Goal: Task Accomplishment & Management: Use online tool/utility

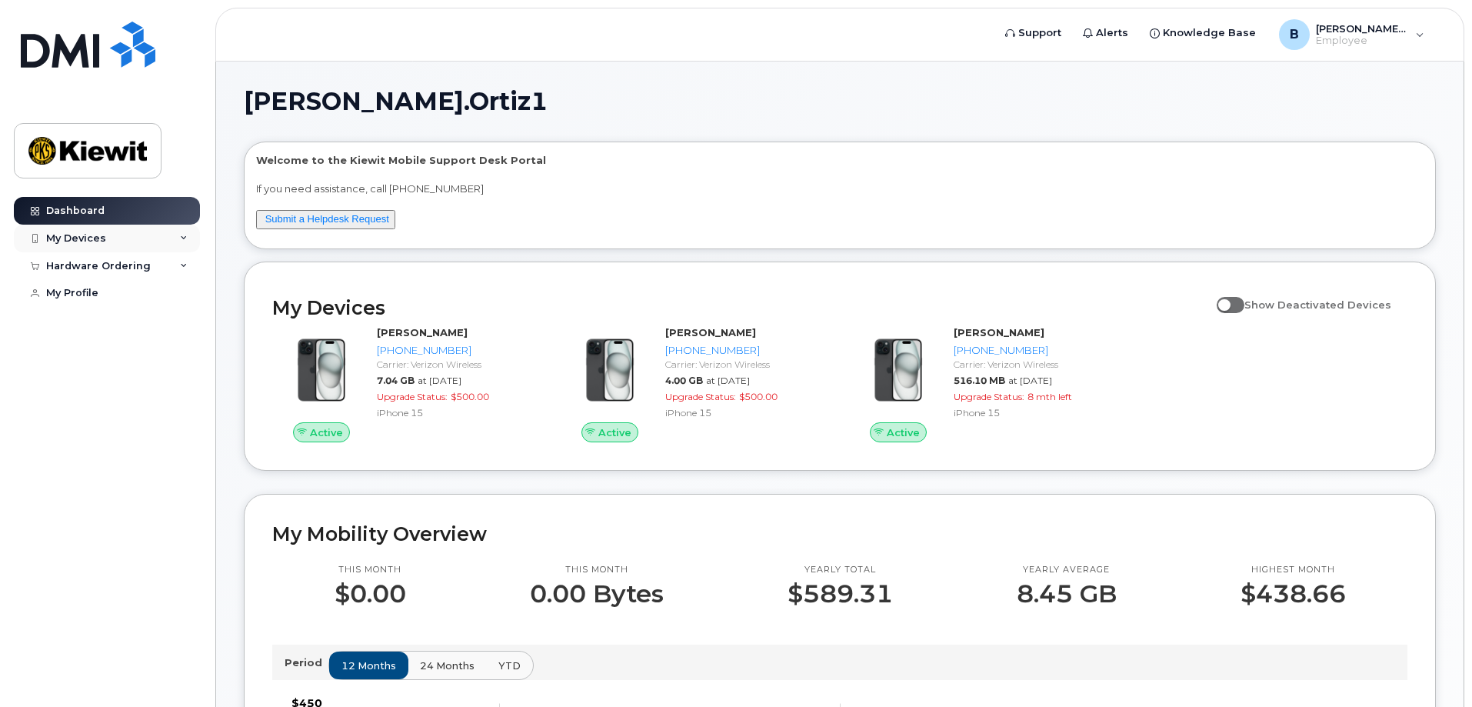
click at [86, 240] on div "My Devices" at bounding box center [76, 238] width 60 height 12
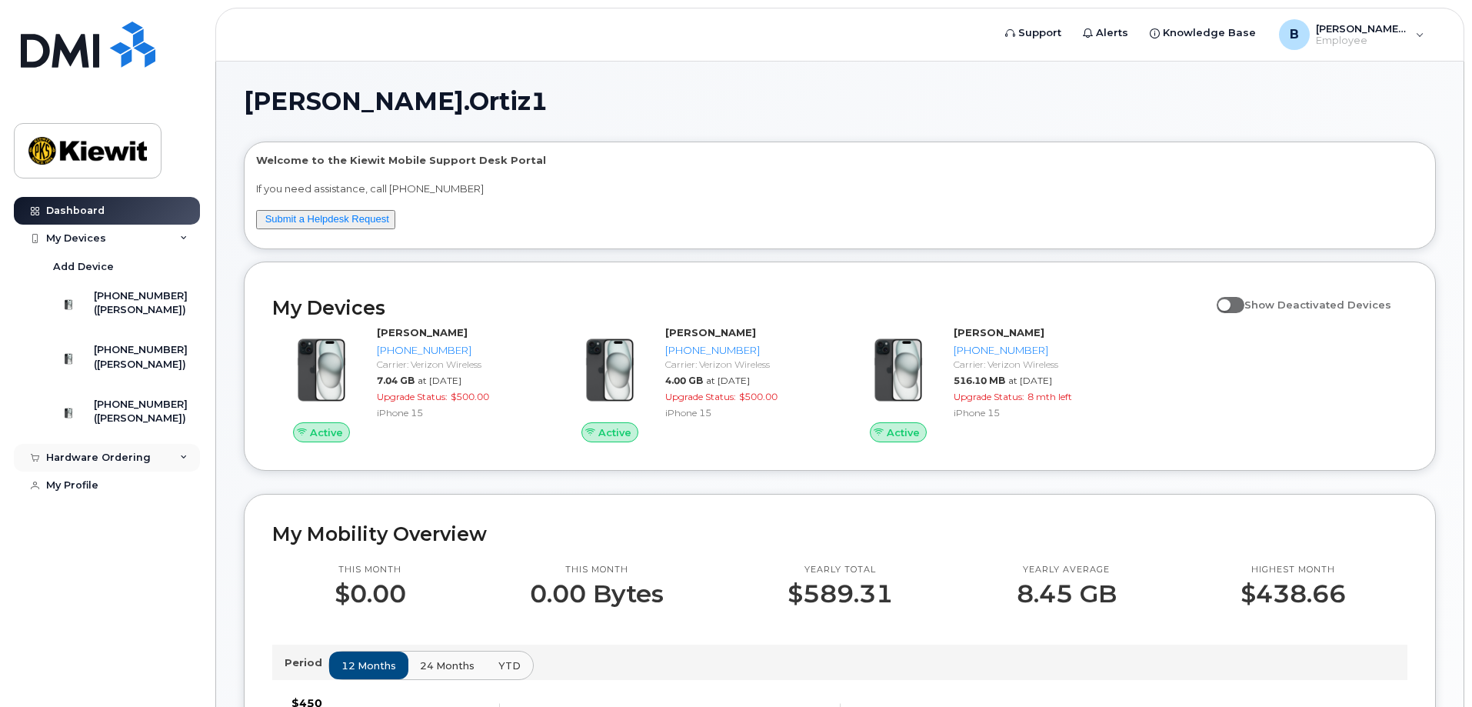
click at [117, 464] on div "Hardware Ordering" at bounding box center [98, 457] width 105 height 12
click at [94, 493] on div "My Orders" at bounding box center [80, 486] width 55 height 14
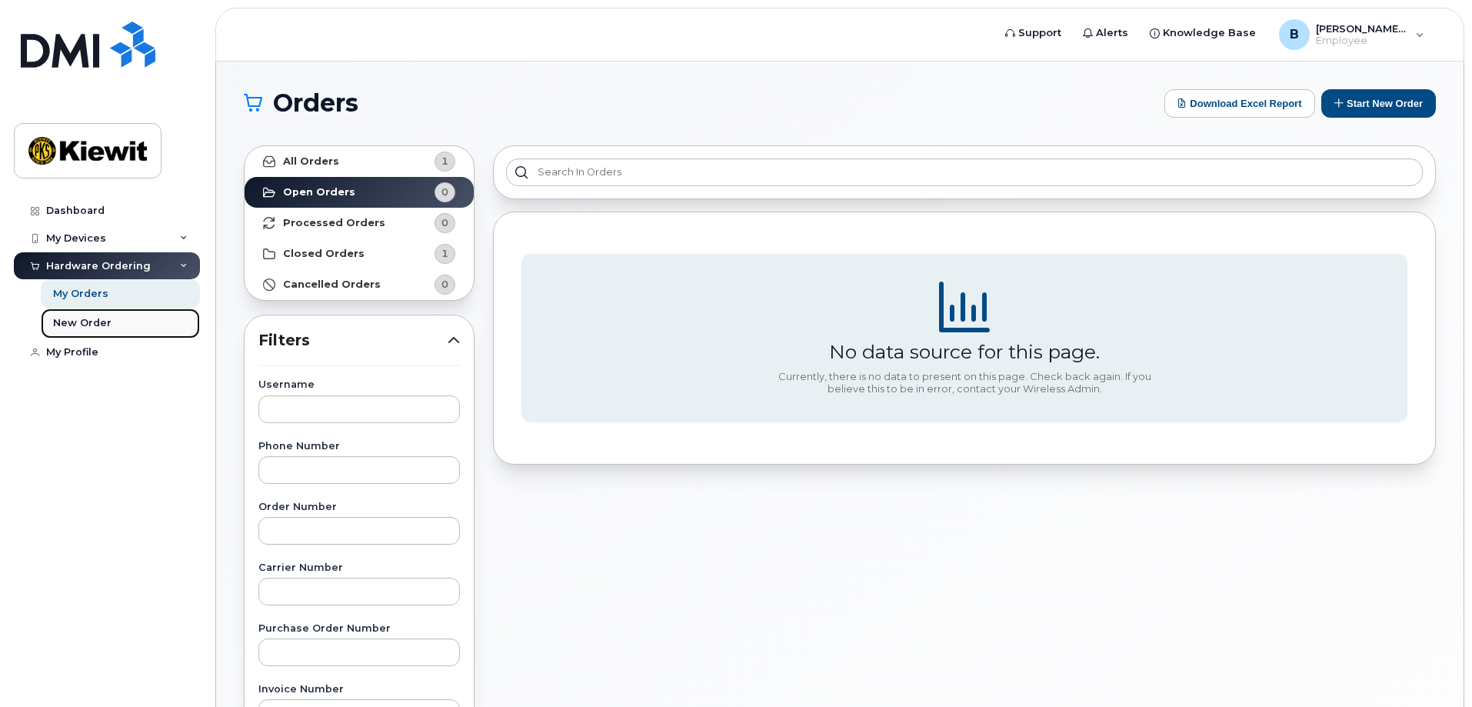
click at [78, 327] on div "New Order" at bounding box center [82, 323] width 58 height 14
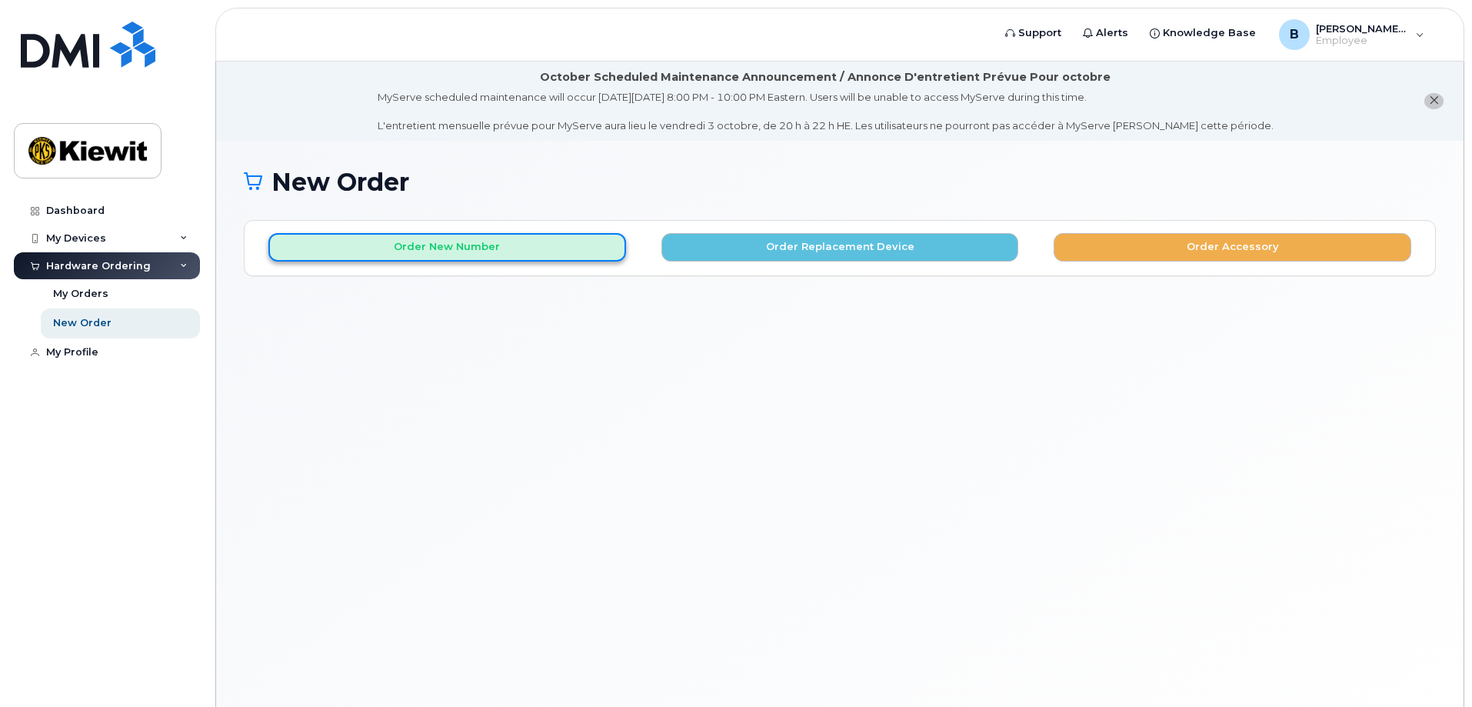
click at [472, 238] on button "Order New Number" at bounding box center [447, 247] width 358 height 28
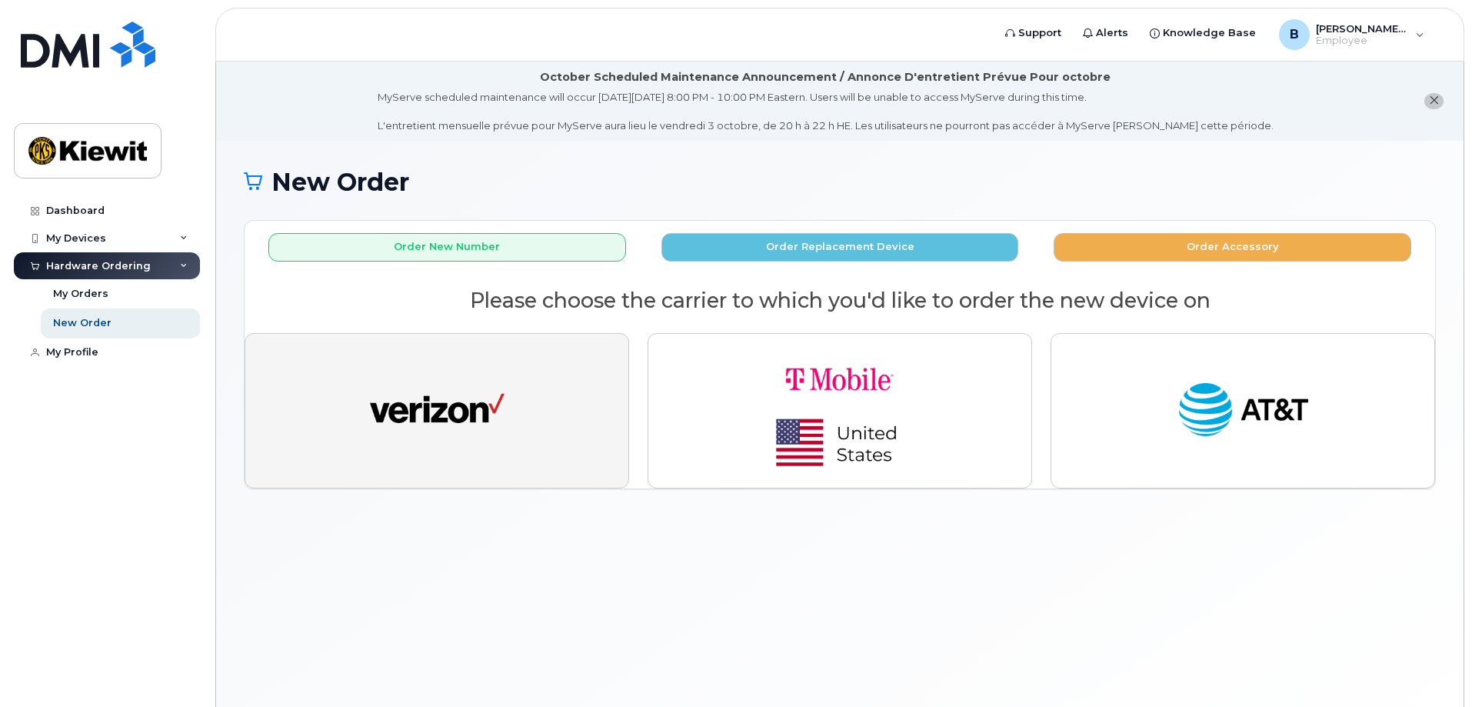
click at [524, 388] on button "button" at bounding box center [437, 410] width 385 height 155
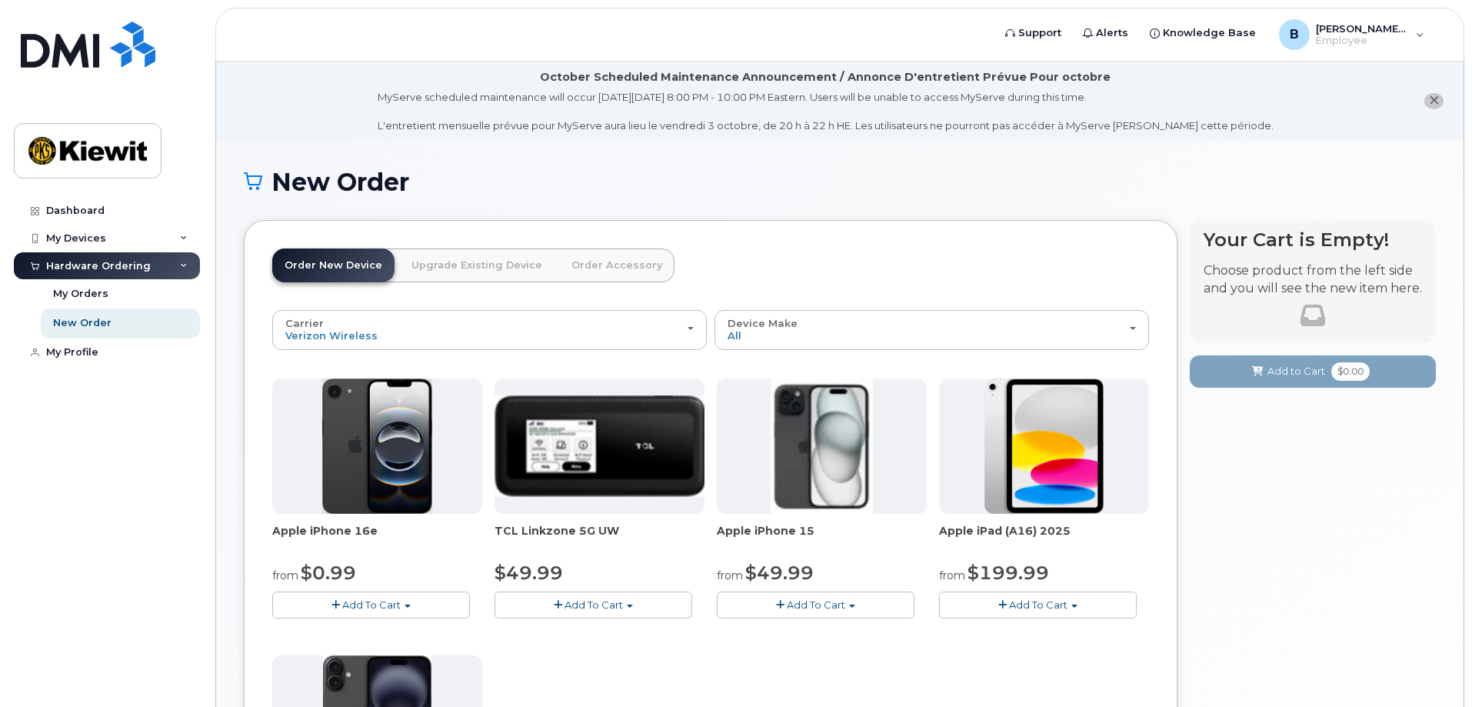
click at [515, 263] on link "Upgrade Existing Device" at bounding box center [476, 265] width 155 height 34
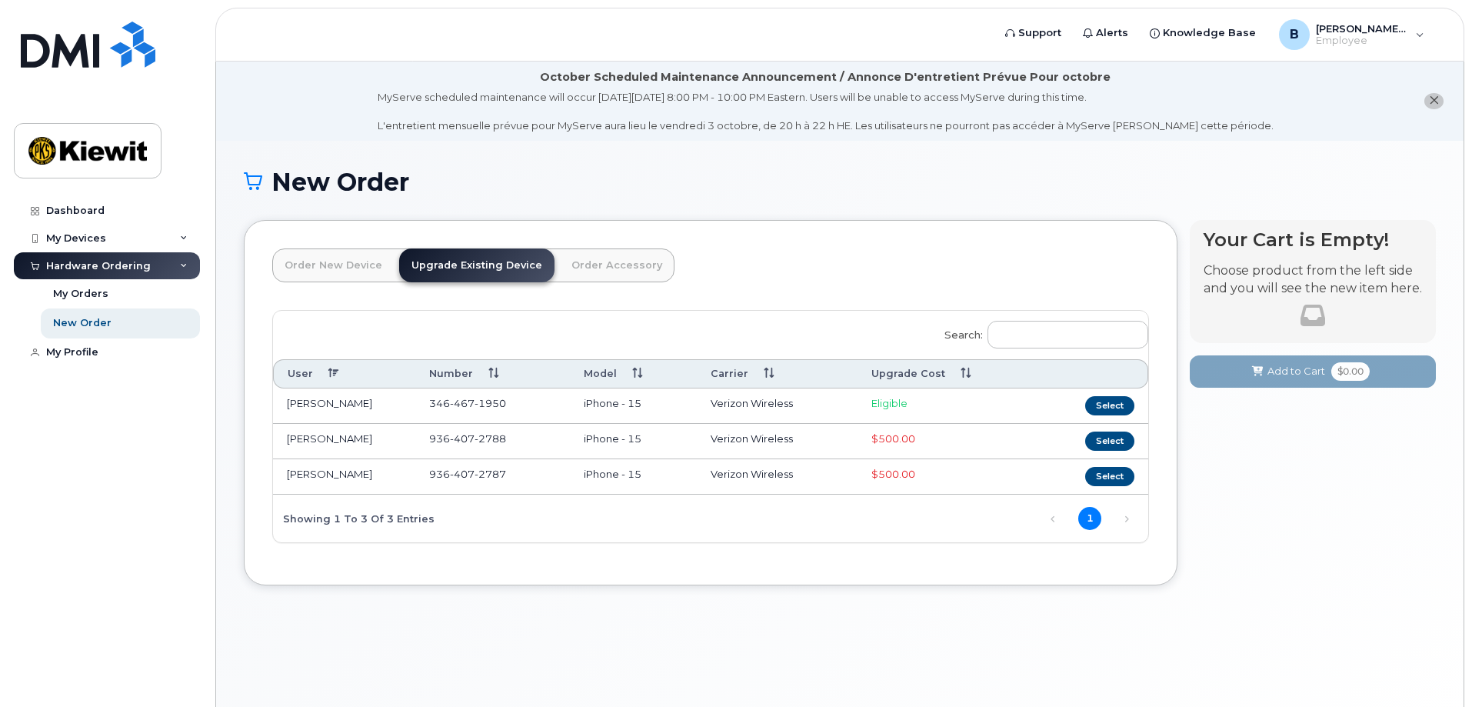
click at [625, 263] on link "Order Accessory" at bounding box center [616, 265] width 115 height 34
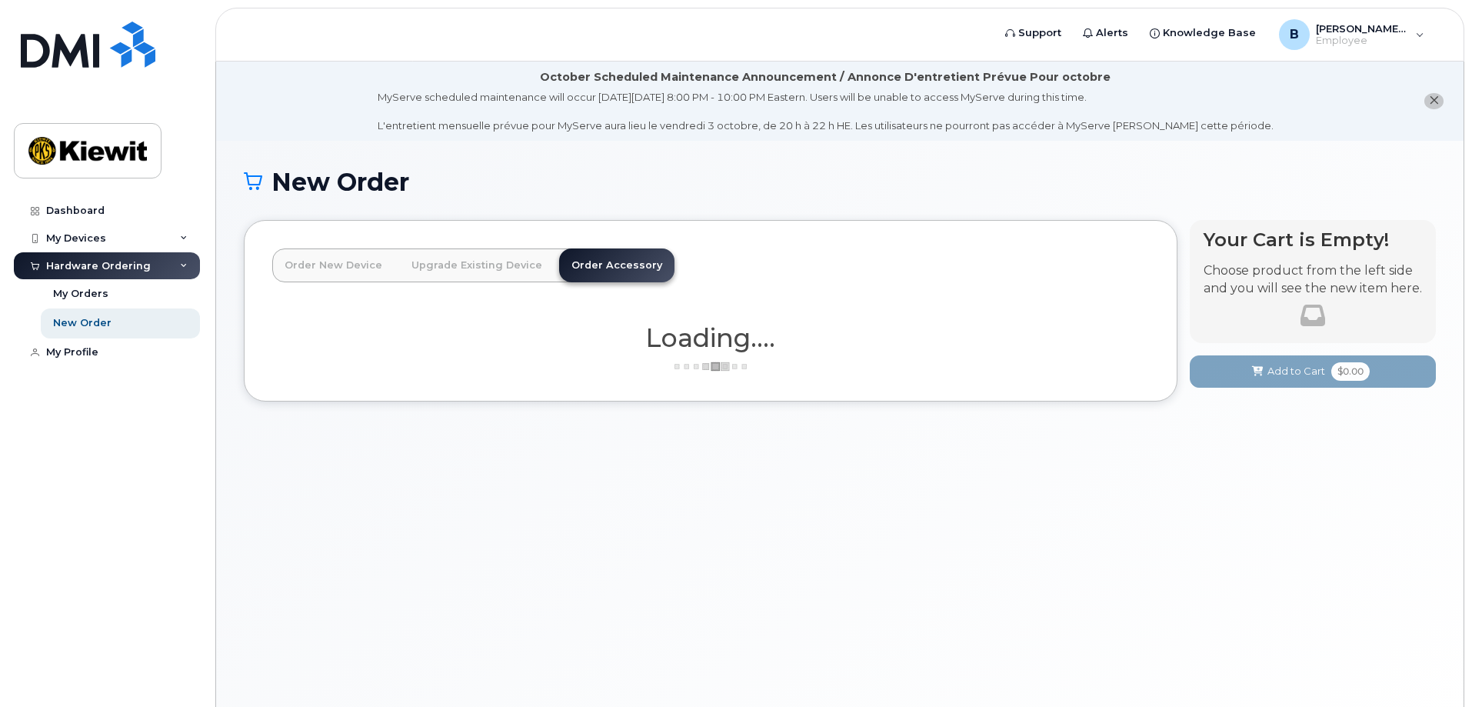
click at [488, 265] on link "Upgrade Existing Device" at bounding box center [476, 265] width 155 height 34
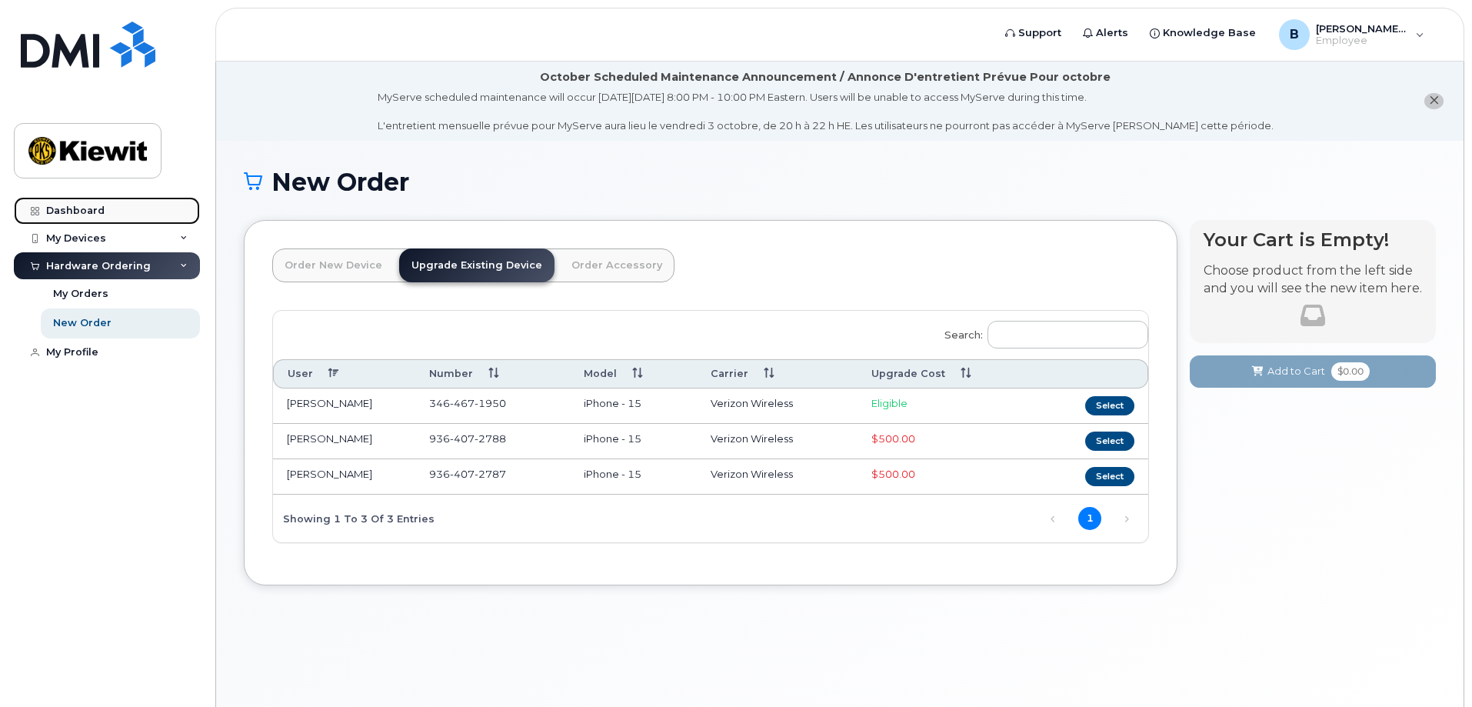
click at [65, 210] on div "Dashboard" at bounding box center [75, 211] width 58 height 12
